Goal: Information Seeking & Learning: Learn about a topic

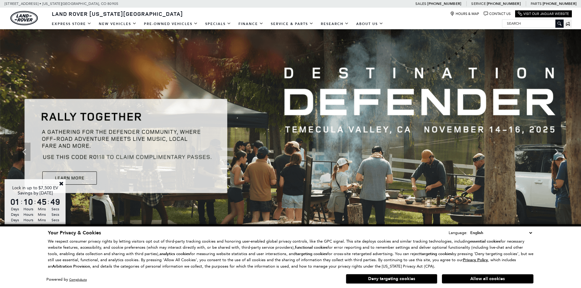
click at [59, 183] on link "Close" at bounding box center [61, 183] width 5 height 5
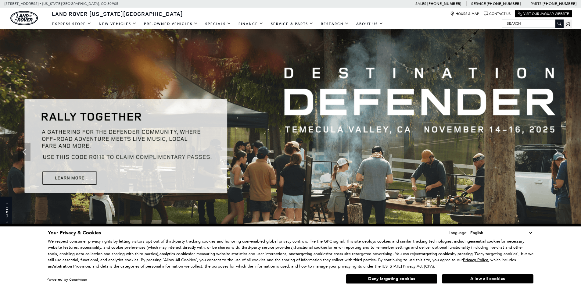
click at [484, 274] on div "Allow all cookies Deny targeting cookies" at bounding box center [425, 278] width 215 height 11
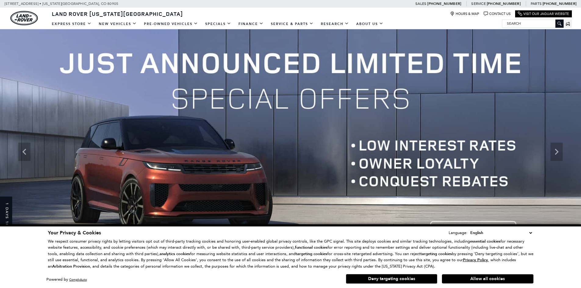
click at [486, 279] on button "Allow all cookies" at bounding box center [488, 279] width 92 height 9
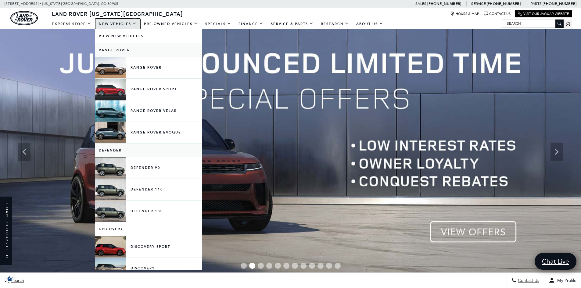
click at [124, 25] on link "New Vehicles" at bounding box center [117, 24] width 45 height 11
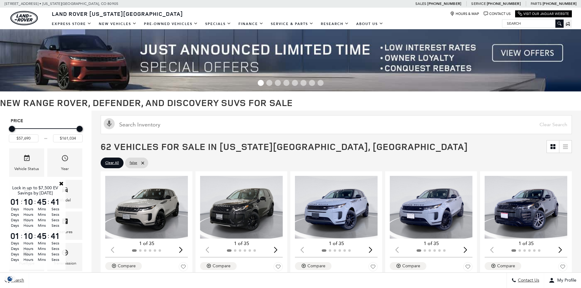
scroll to position [61, 0]
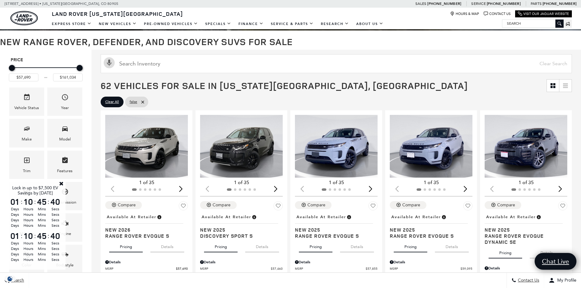
click at [60, 184] on link "Close" at bounding box center [61, 183] width 5 height 5
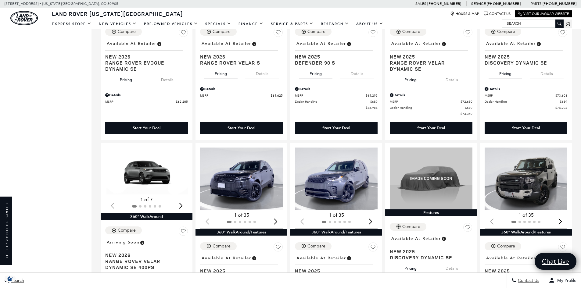
scroll to position [488, 0]
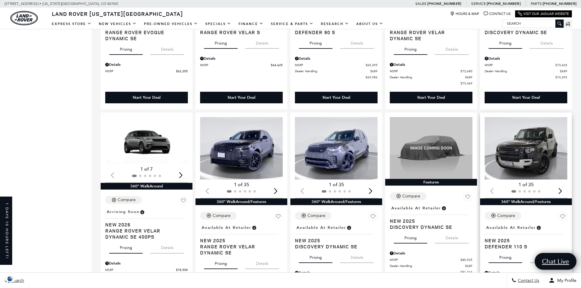
click at [564, 192] on div "Next slide" at bounding box center [560, 190] width 8 height 13
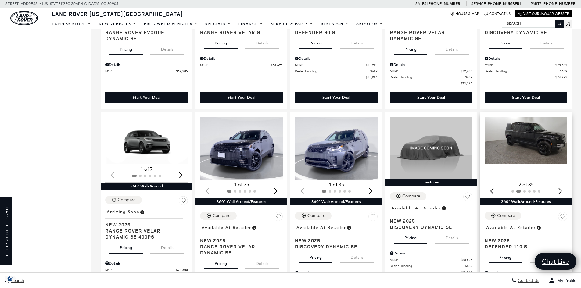
click at [564, 191] on div "Next slide" at bounding box center [560, 190] width 8 height 13
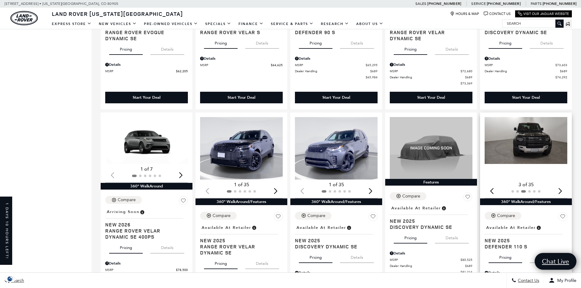
click at [564, 191] on div "Next slide" at bounding box center [560, 190] width 8 height 13
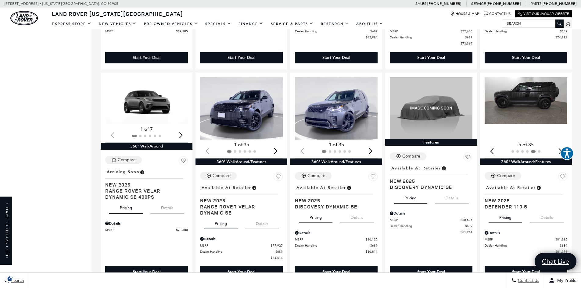
scroll to position [519, 0]
